Goal: Transaction & Acquisition: Purchase product/service

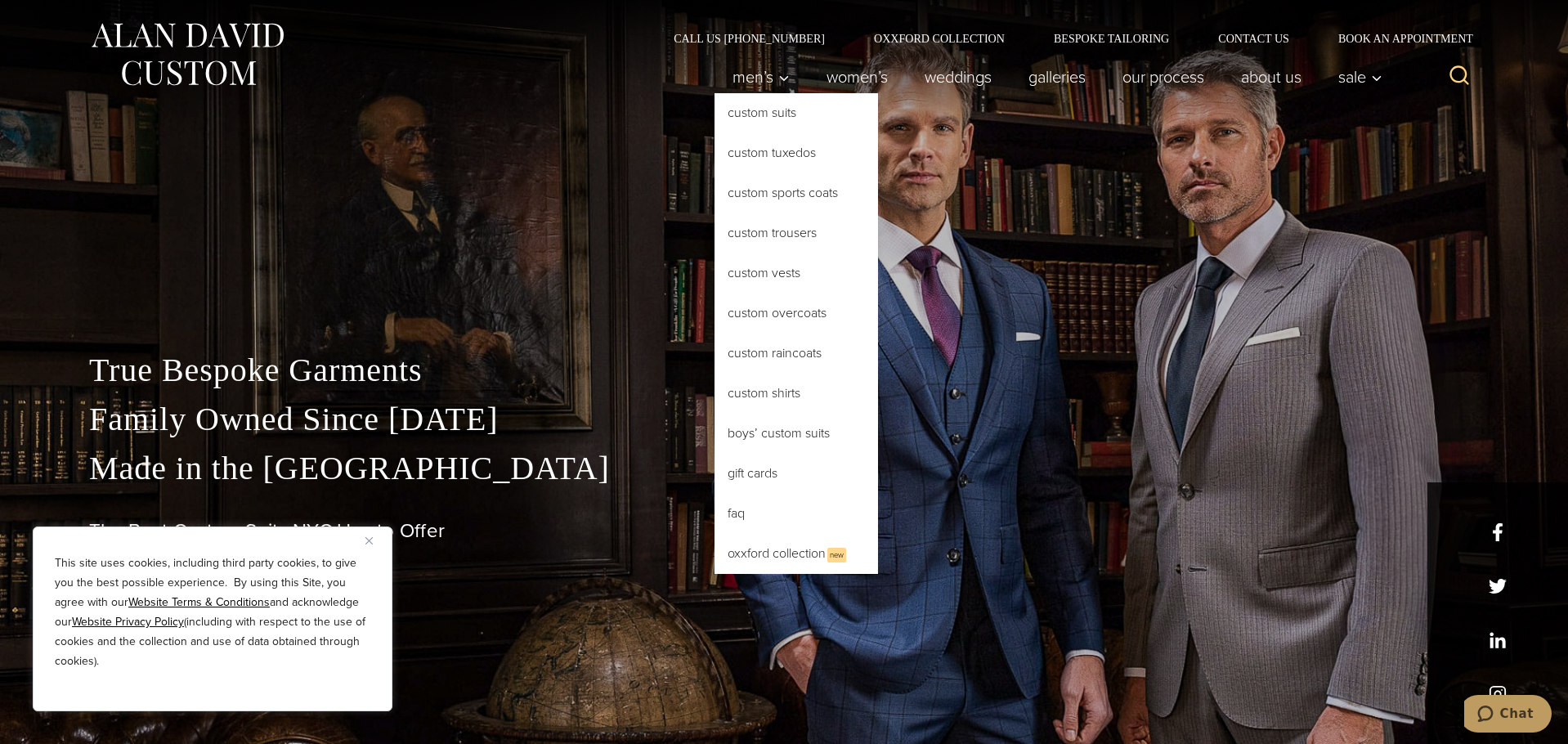
click at [784, 387] on link "Custom Shirts" at bounding box center [795, 394] width 164 height 40
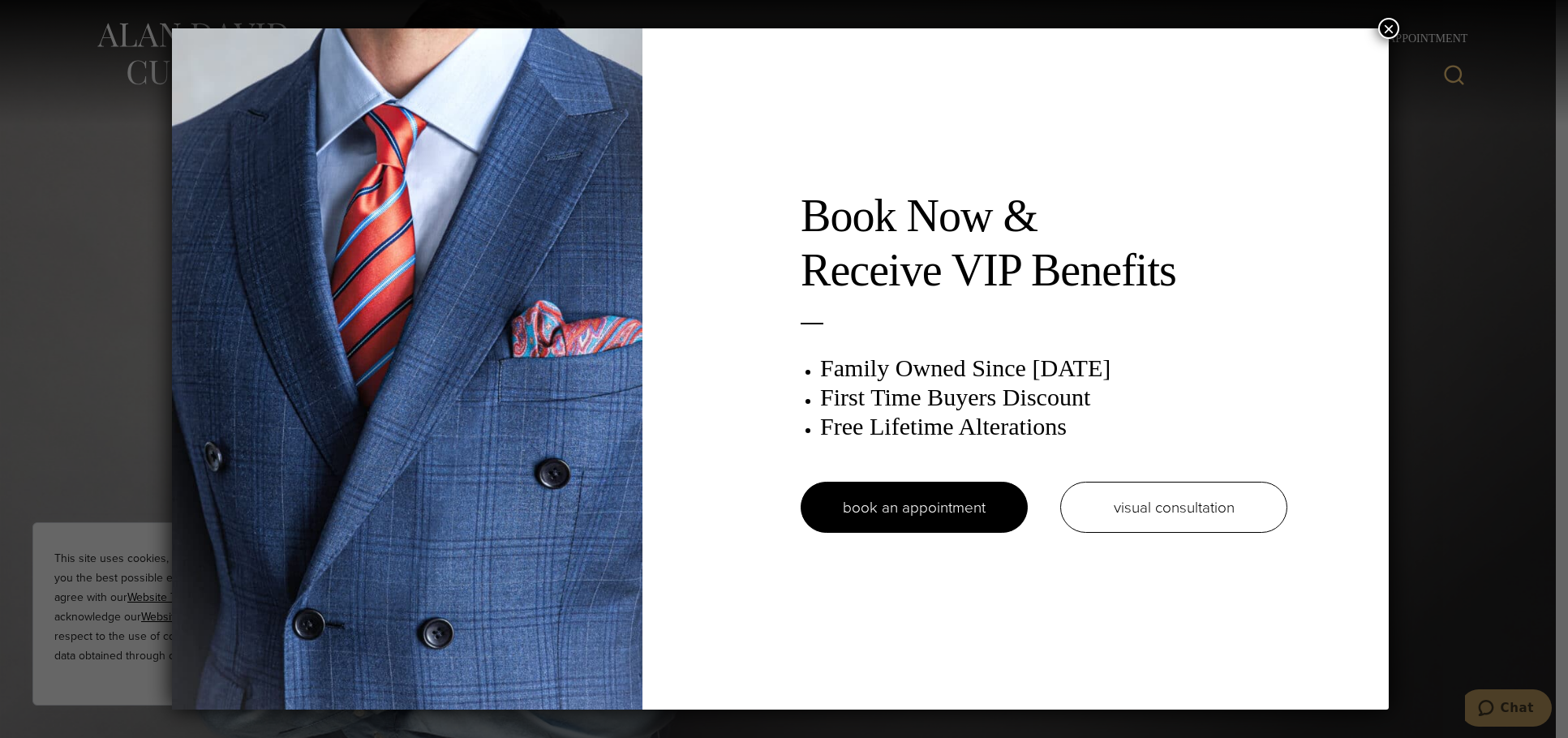
click at [1386, 31] on button "×" at bounding box center [1388, 28] width 21 height 21
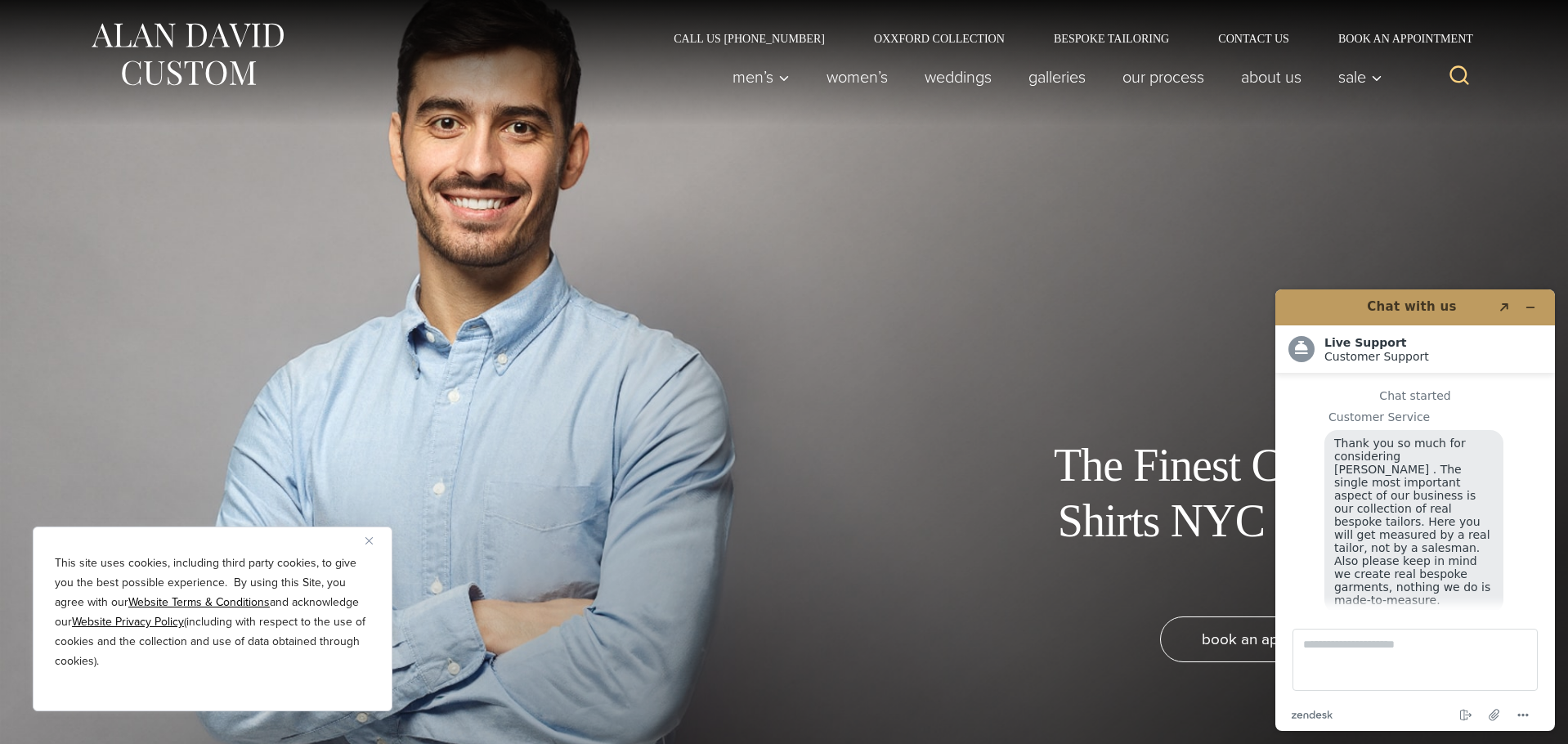
scroll to position [21, 0]
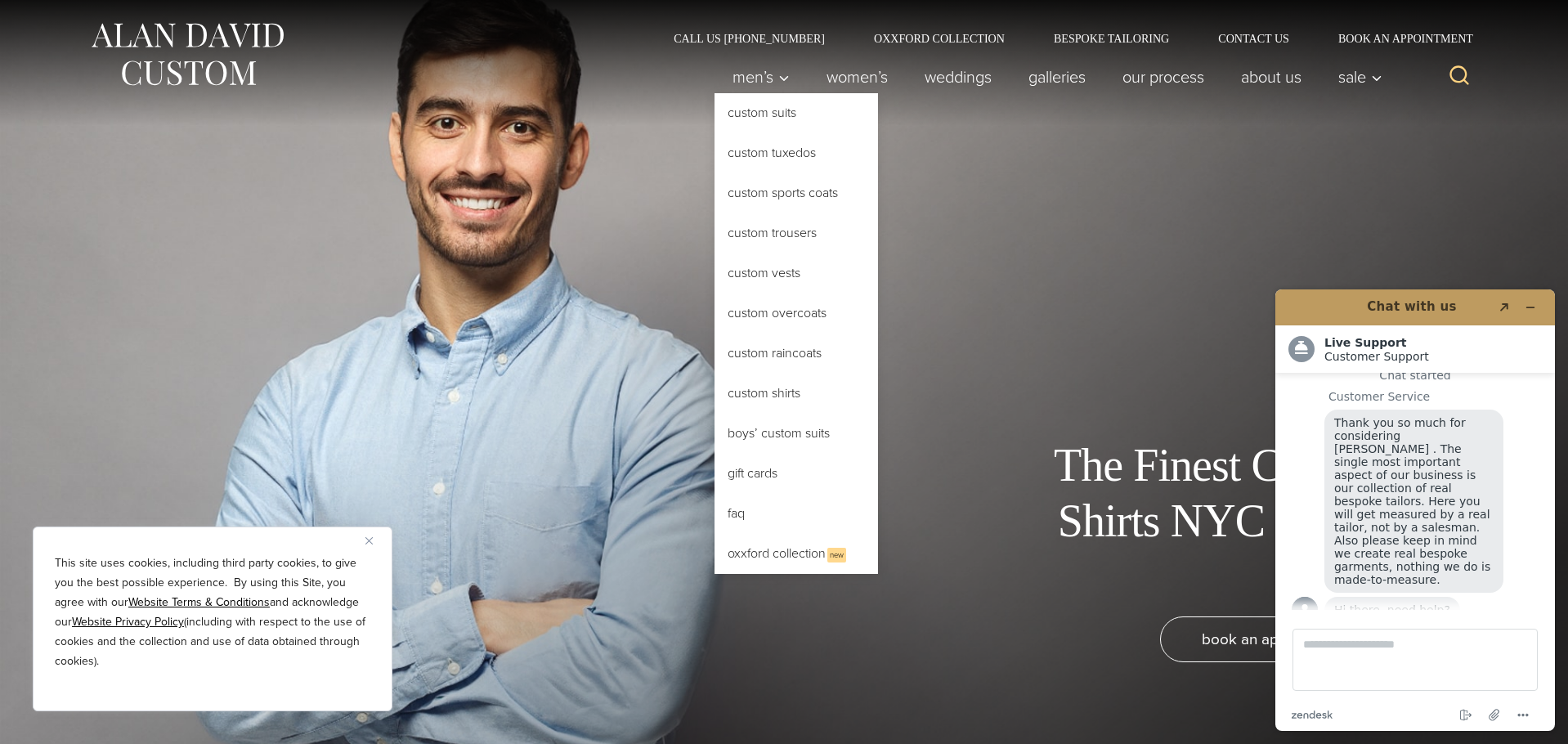
click at [775, 230] on link "Custom Trousers" at bounding box center [795, 233] width 164 height 40
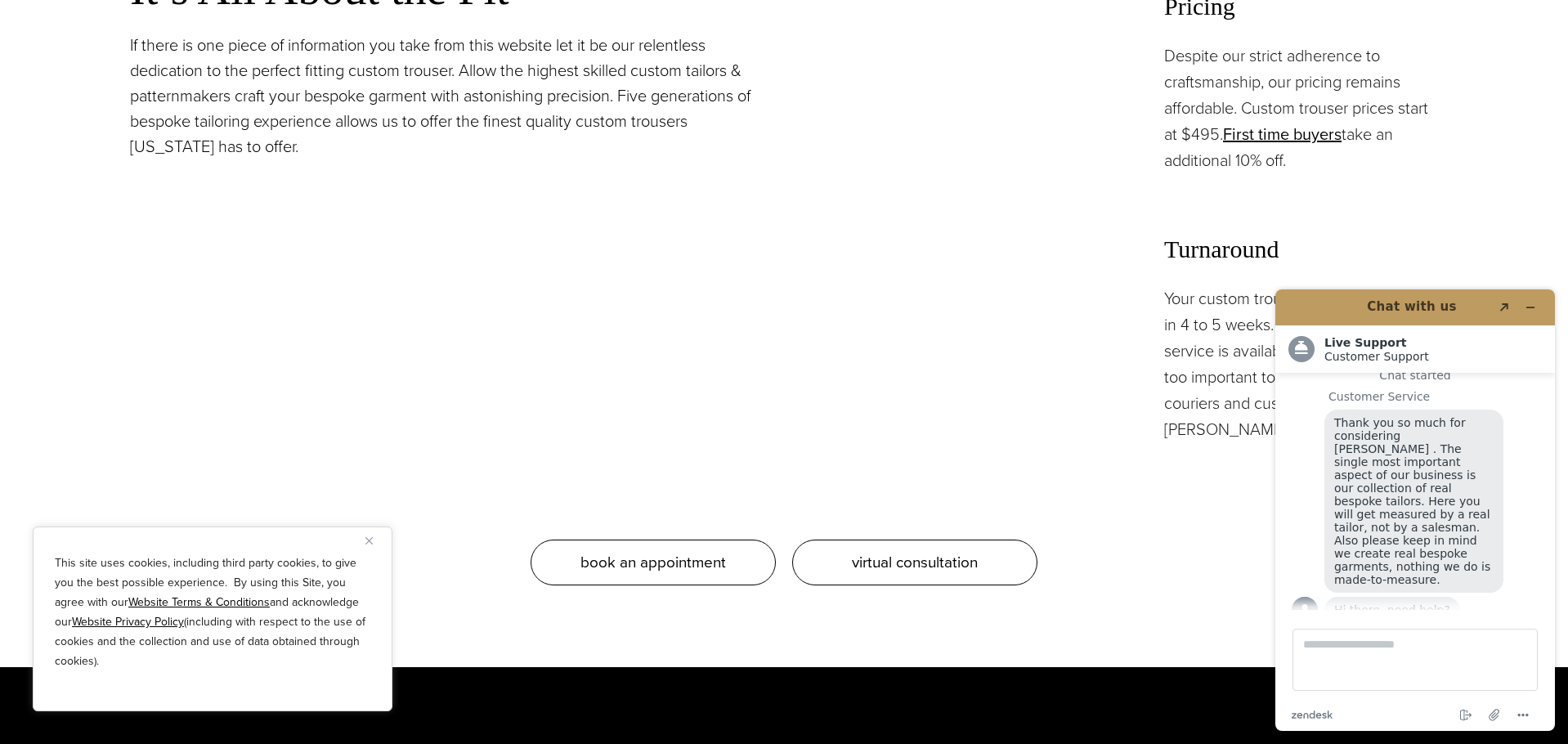
scroll to position [1612, 0]
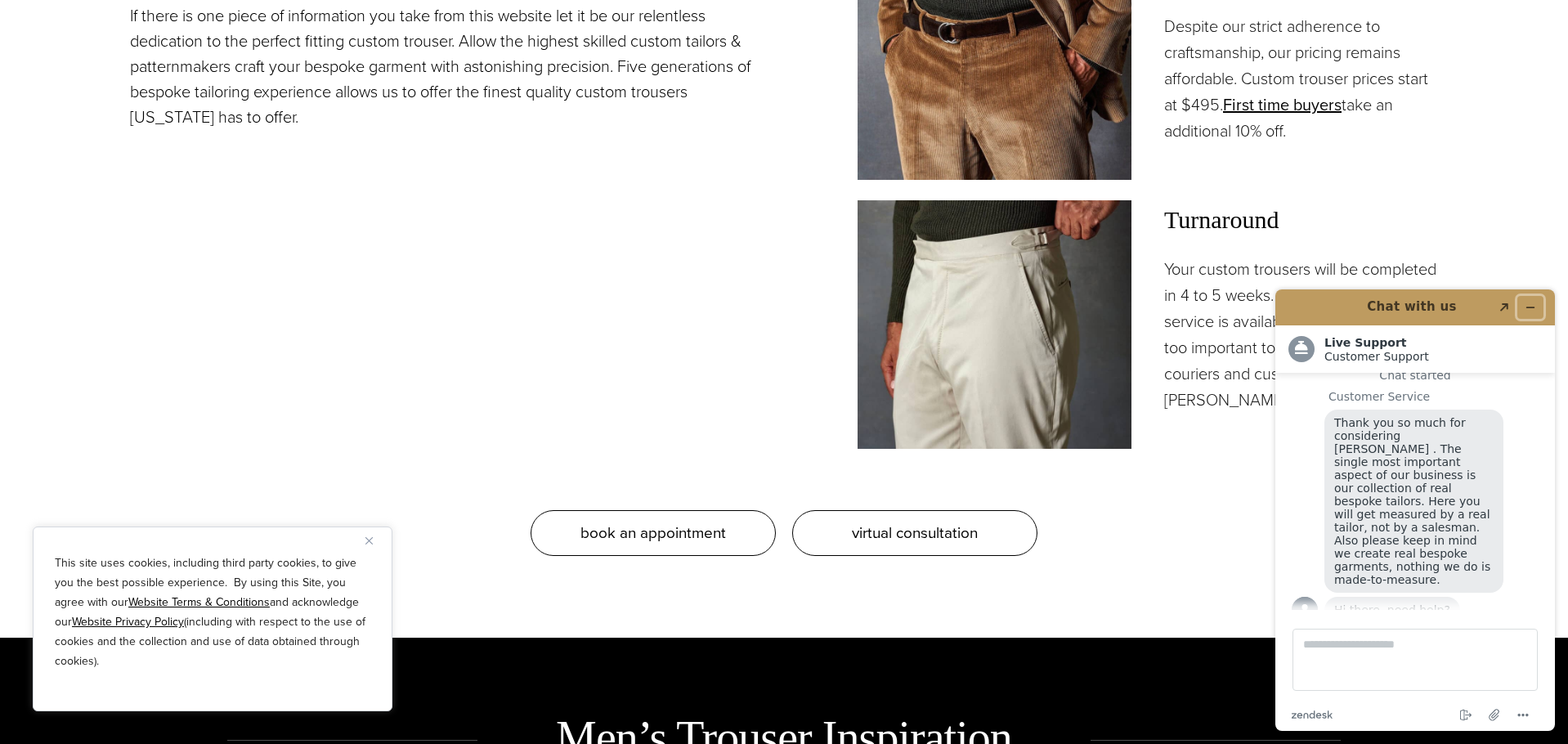
click at [1521, 305] on button "Minimize widget" at bounding box center [1530, 307] width 26 height 23
